Goal: Use online tool/utility: Utilize a website feature to perform a specific function

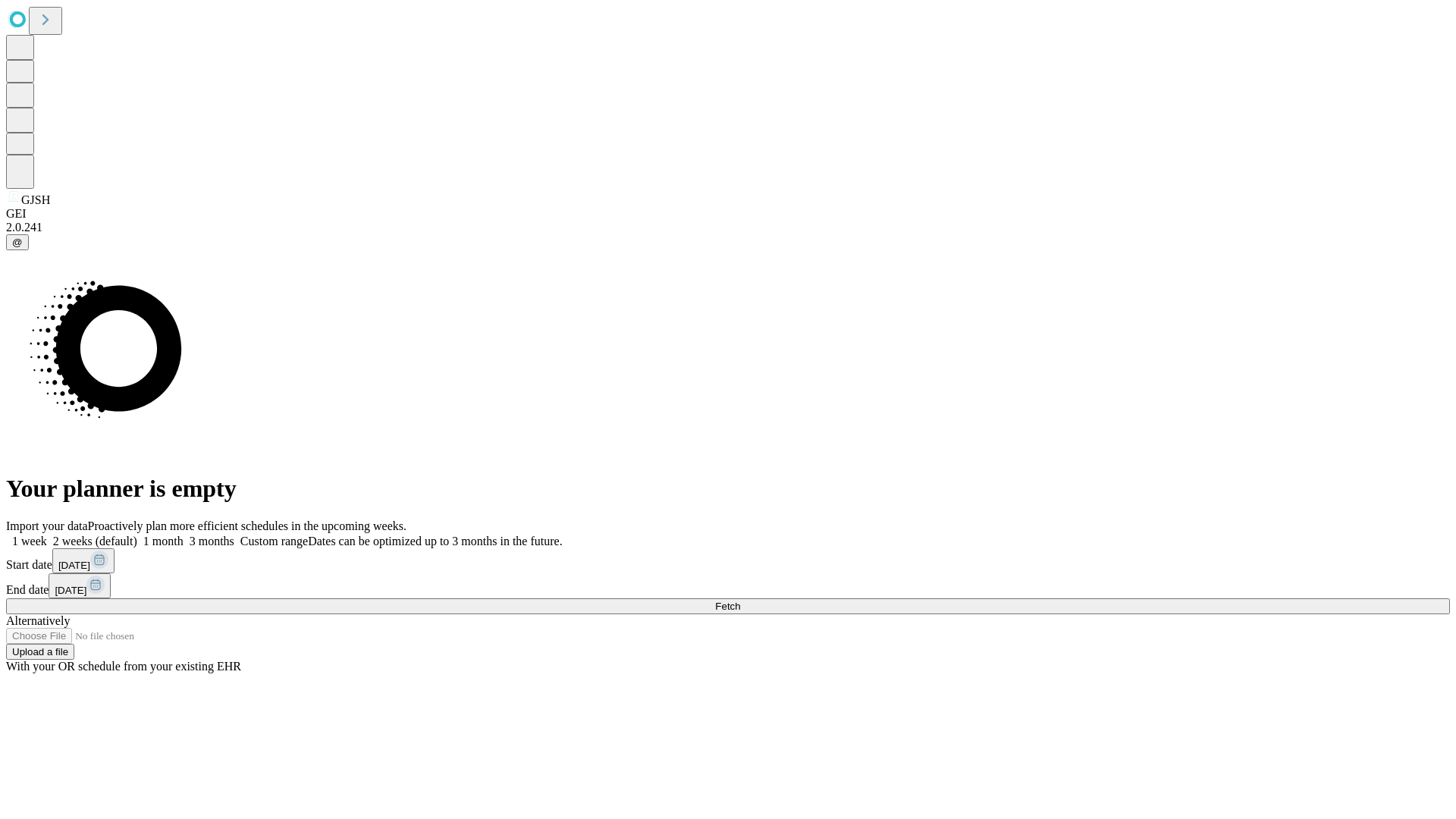
click at [740, 601] on span "Fetch" at bounding box center [727, 607] width 25 height 12
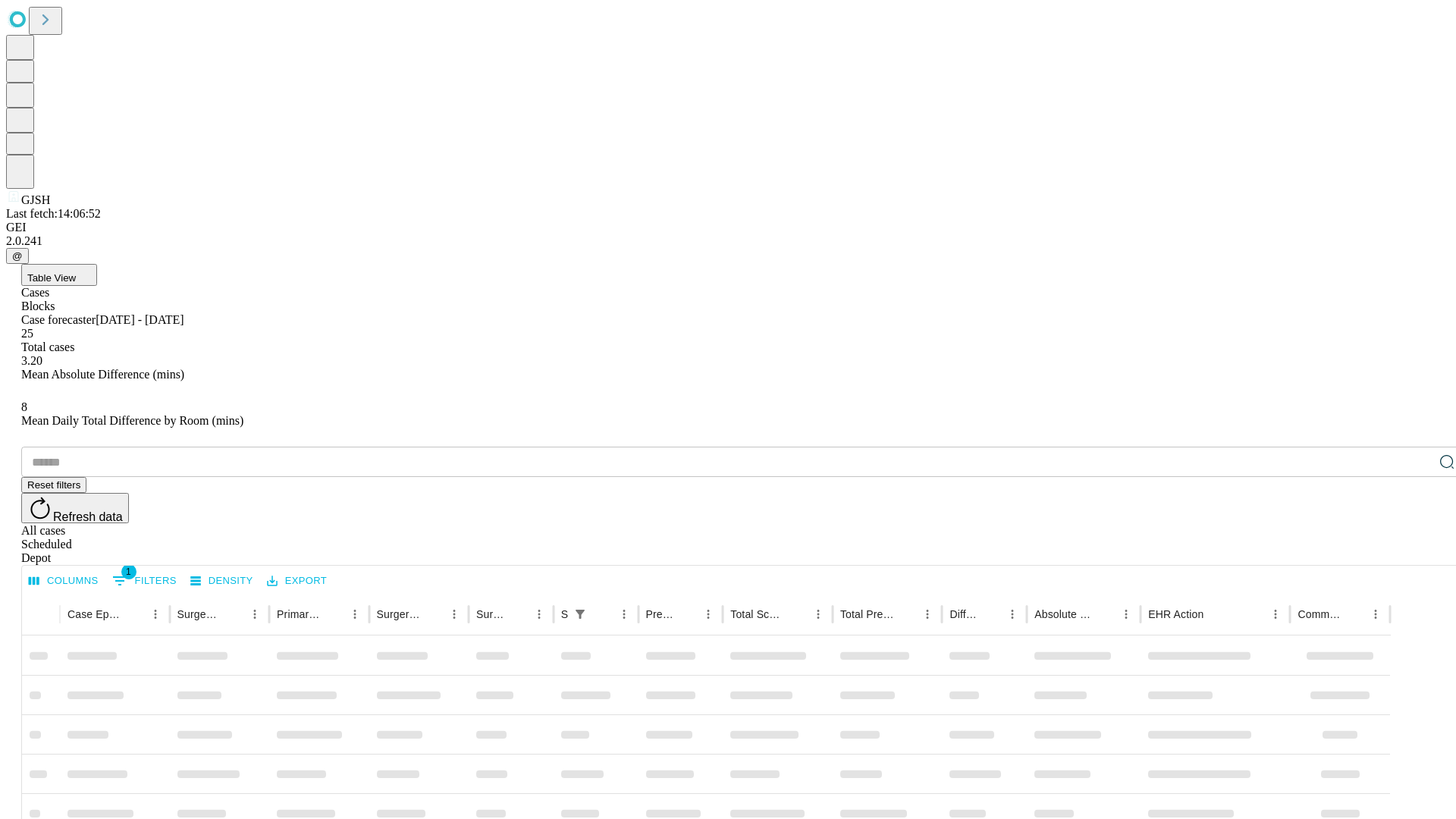
click at [76, 272] on span "Table View" at bounding box center [52, 278] width 48 height 12
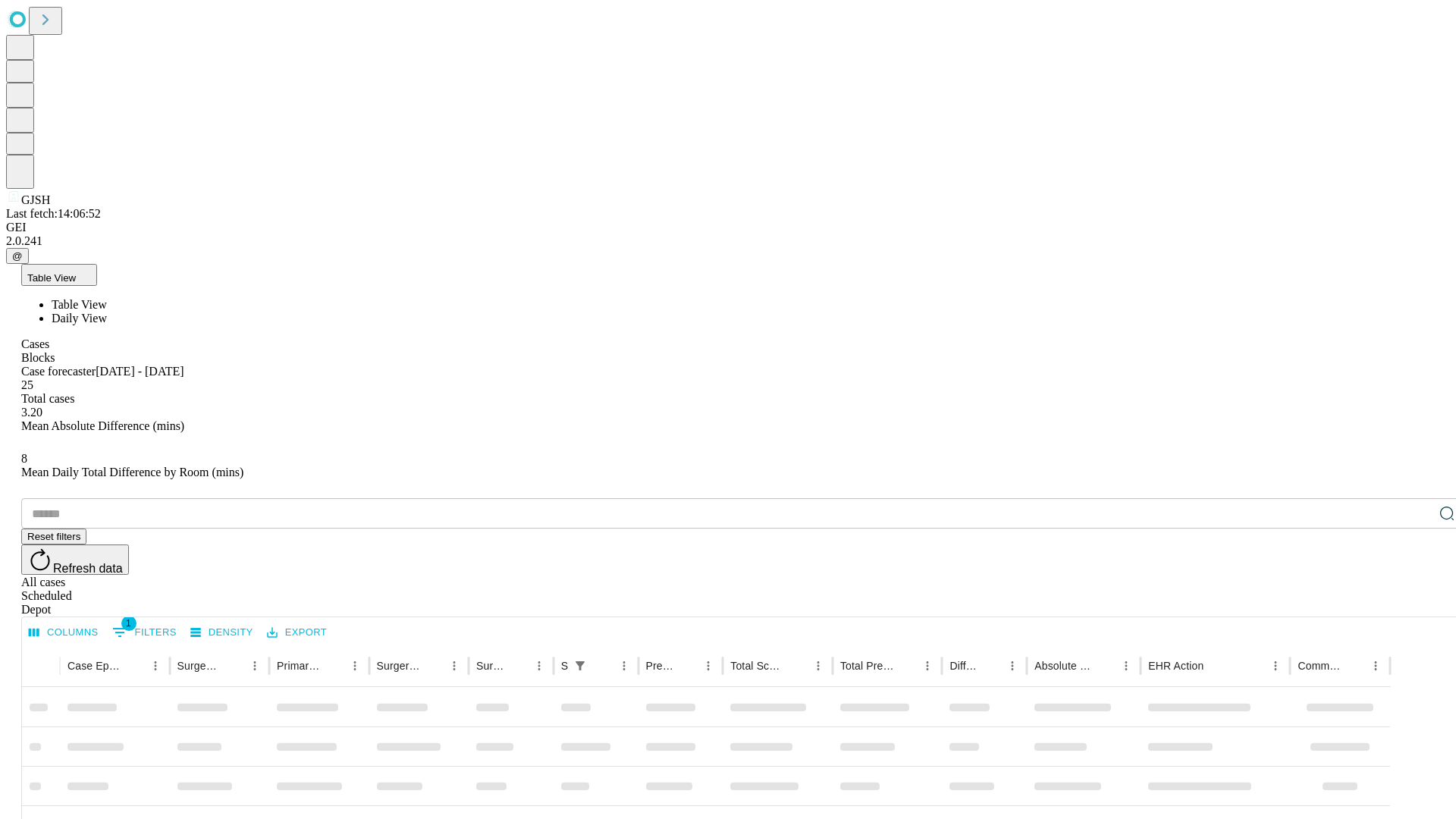
click at [107, 312] on span "Daily View" at bounding box center [79, 317] width 55 height 12
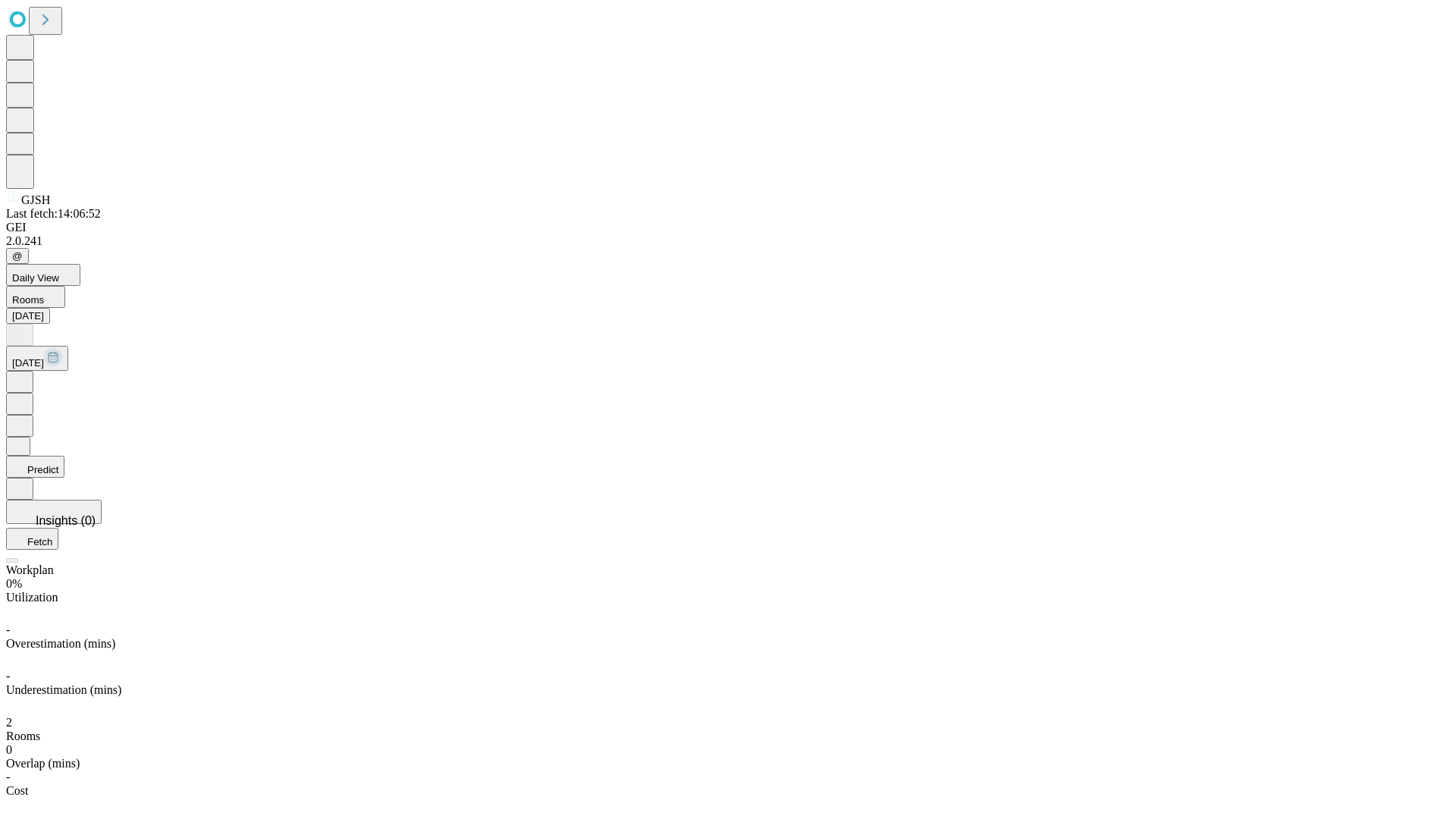
click at [64, 456] on button "Predict" at bounding box center [35, 467] width 58 height 22
